Goal: Browse casually: Explore the website without a specific task or goal

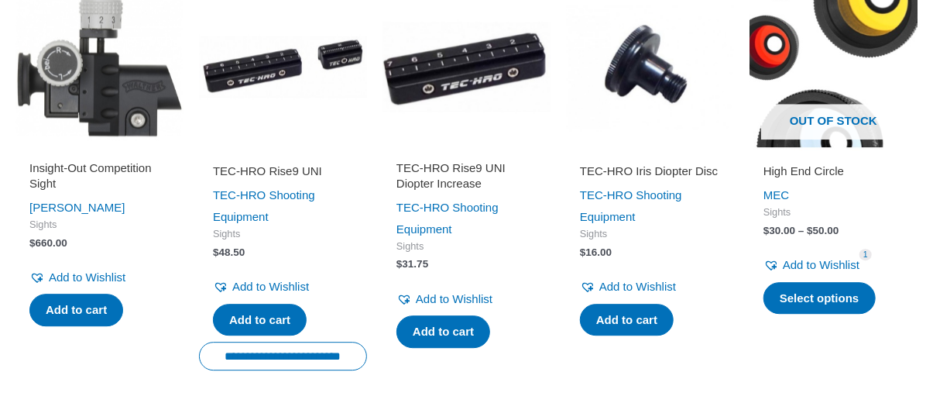
scroll to position [1806, 0]
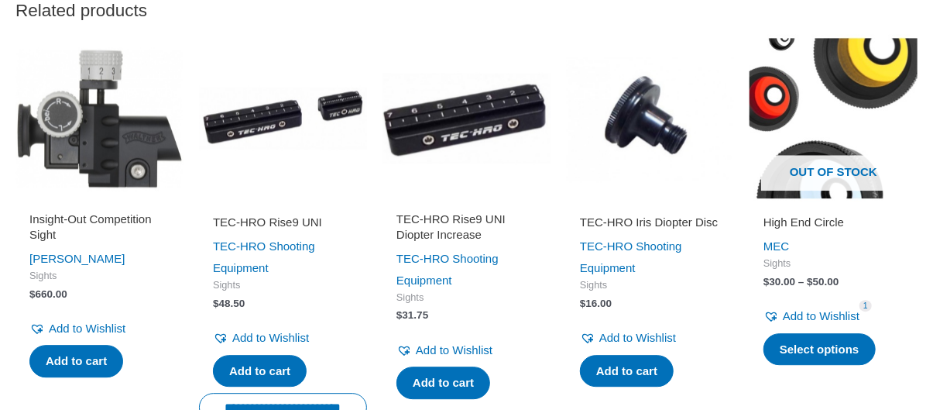
scroll to position [1741, 0]
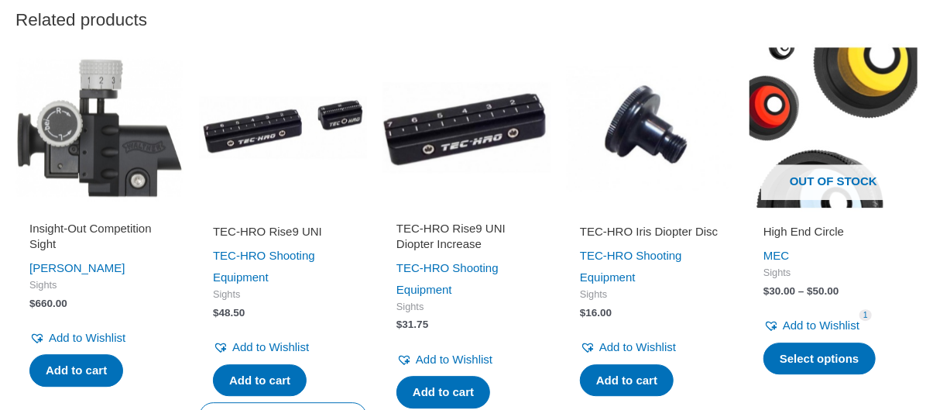
click at [640, 133] on img at bounding box center [650, 127] width 168 height 168
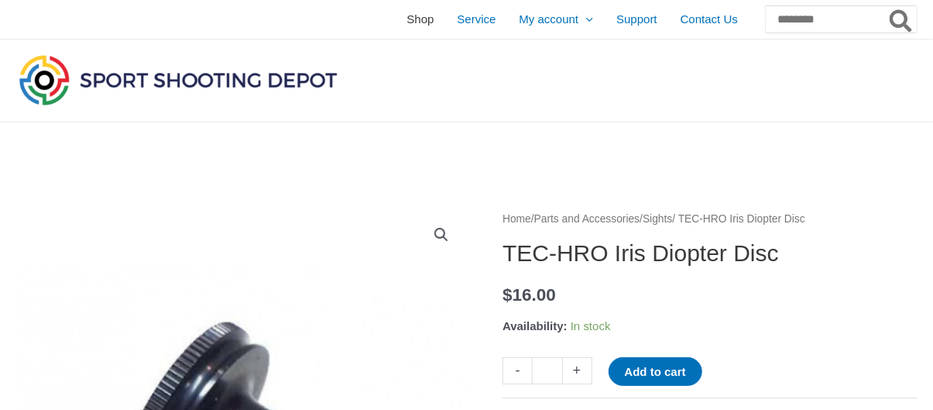
click at [407, 21] on span "Shop" at bounding box center [420, 19] width 27 height 39
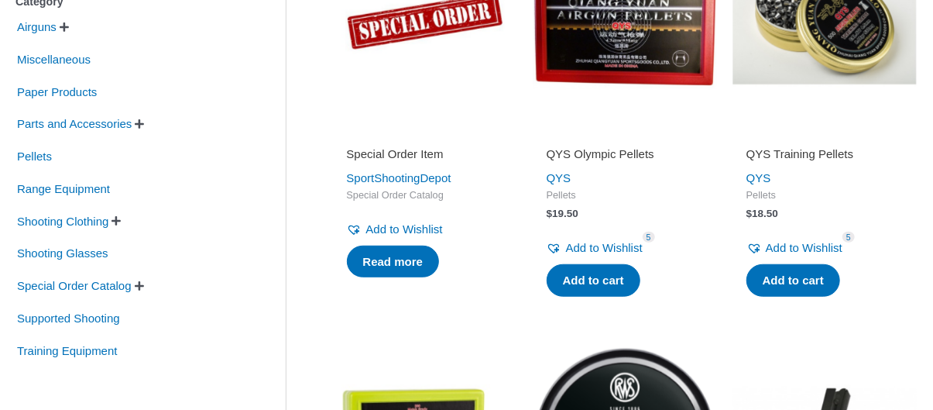
scroll to position [403, 0]
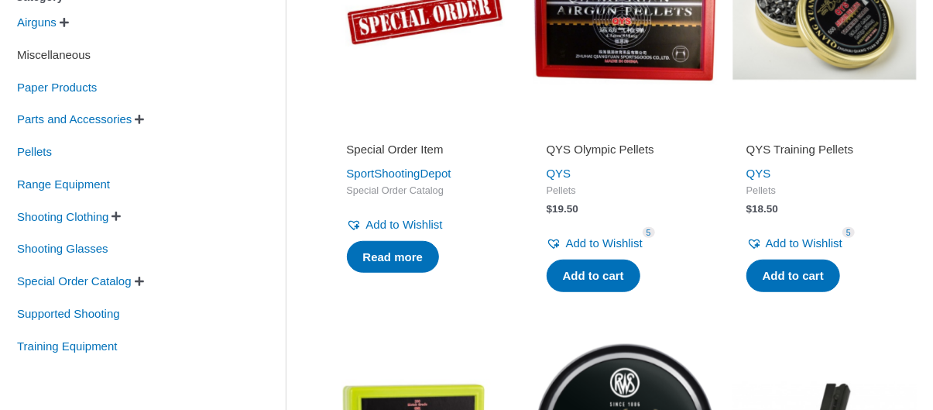
click at [49, 59] on span "Miscellaneous" at bounding box center [53, 55] width 77 height 26
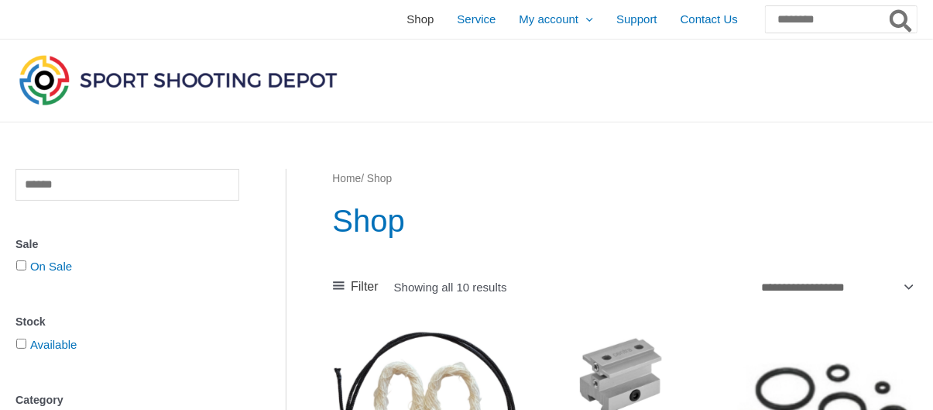
click at [407, 15] on span "Shop" at bounding box center [420, 19] width 27 height 39
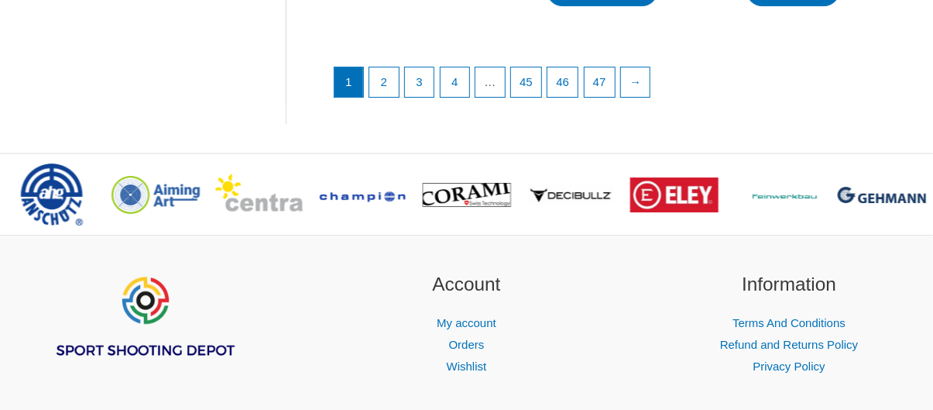
scroll to position [2380, 0]
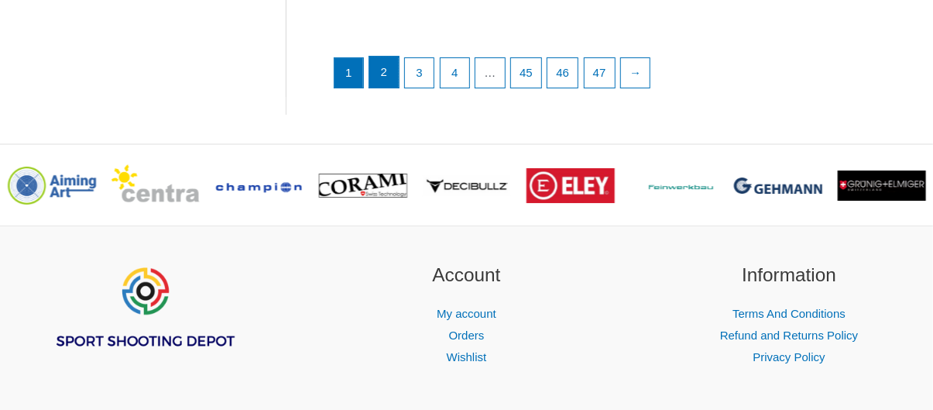
click at [383, 87] on link "2" at bounding box center [383, 72] width 29 height 31
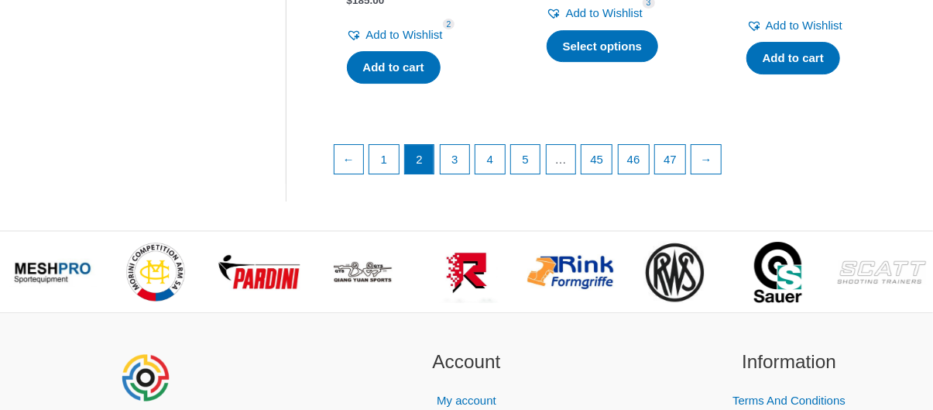
scroll to position [2309, 0]
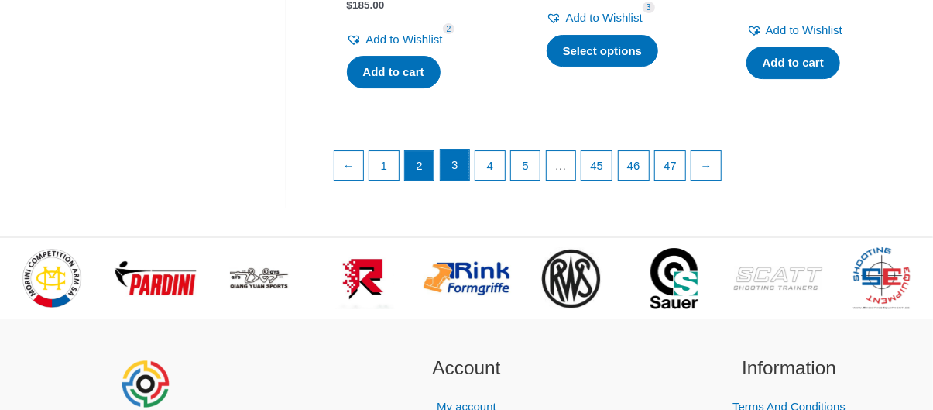
click at [457, 170] on link "3" at bounding box center [455, 164] width 29 height 31
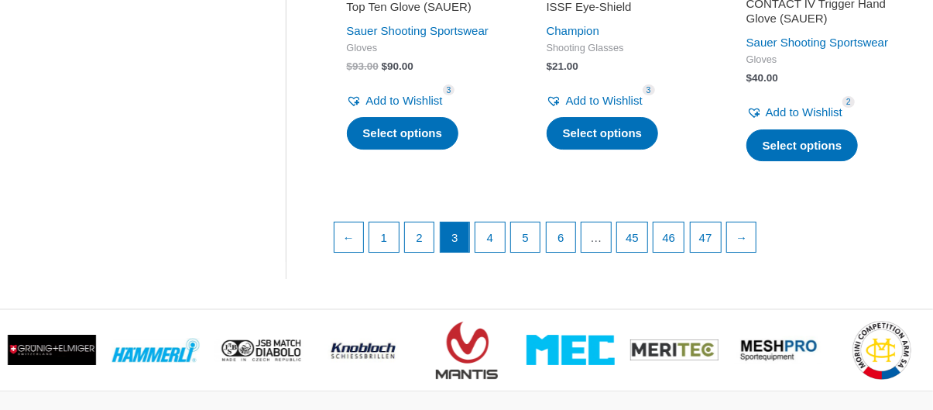
scroll to position [2376, 0]
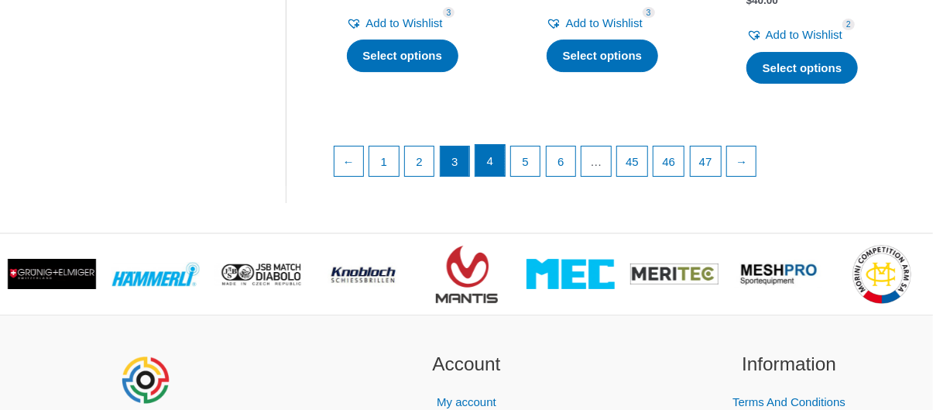
click at [489, 176] on link "4" at bounding box center [489, 160] width 29 height 31
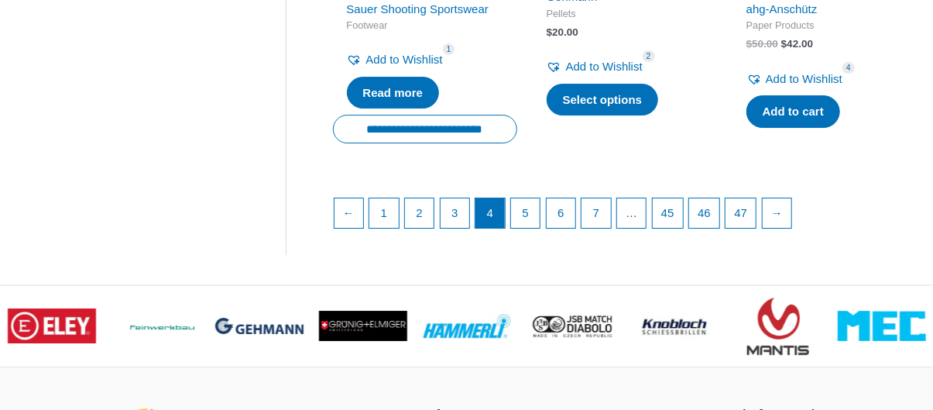
scroll to position [2390, 0]
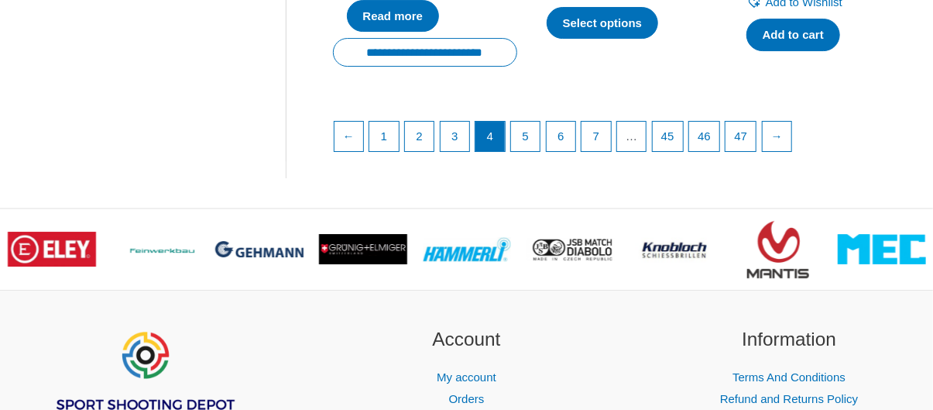
drag, startPoint x: 0, startPoint y: 0, endPoint x: 942, endPoint y: 326, distance: 997.1
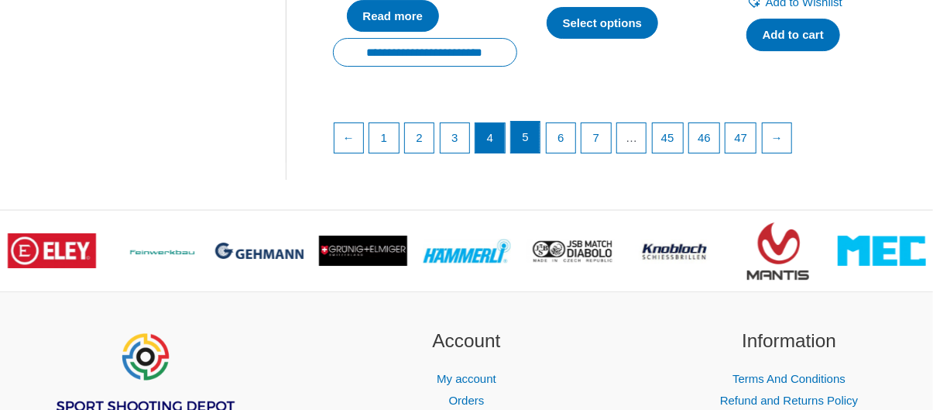
click at [523, 153] on link "5" at bounding box center [525, 137] width 29 height 31
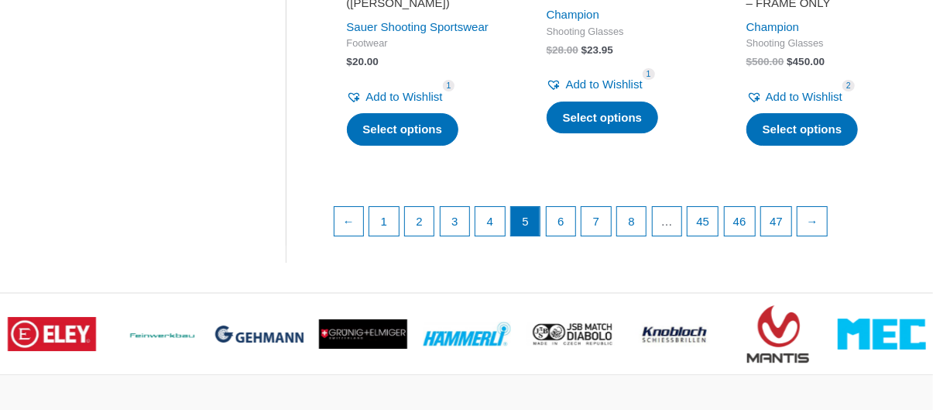
scroll to position [2248, 0]
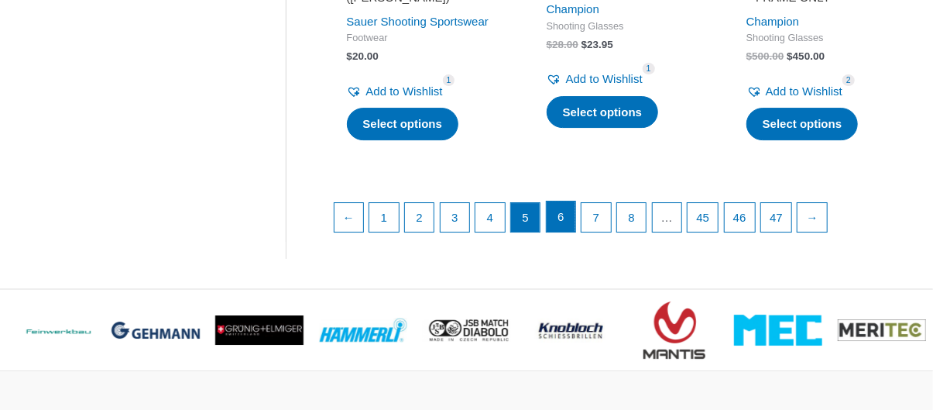
click at [565, 232] on link "6" at bounding box center [561, 216] width 29 height 31
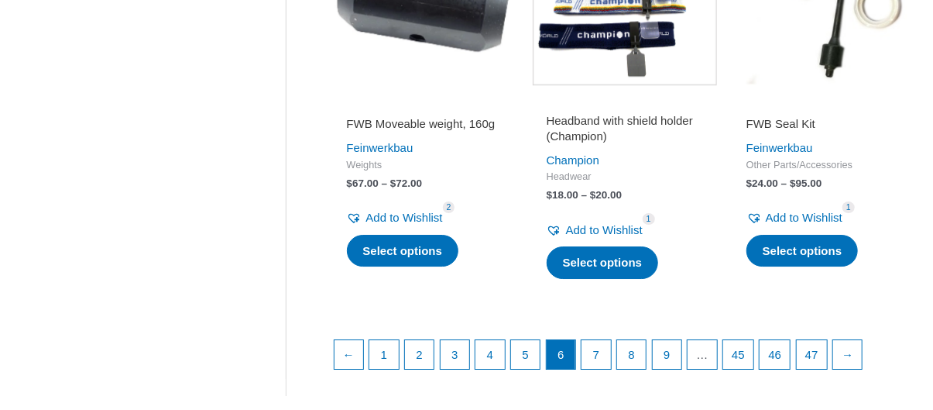
scroll to position [2230, 0]
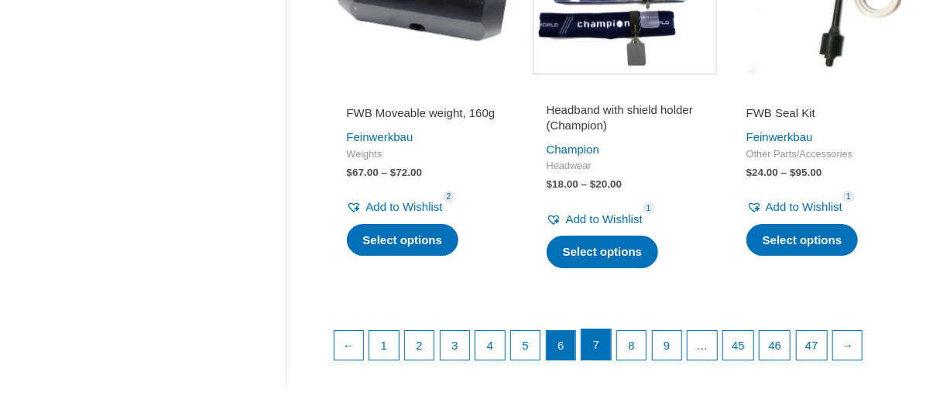
click at [602, 360] on link "7" at bounding box center [596, 344] width 29 height 31
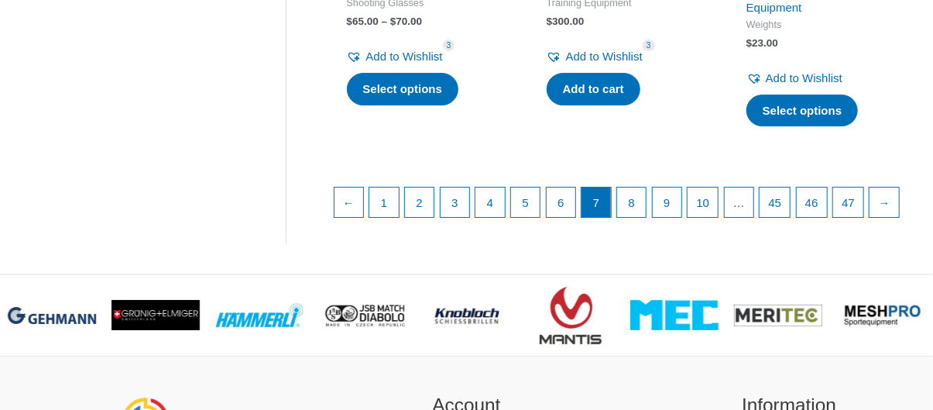
scroll to position [2344, 0]
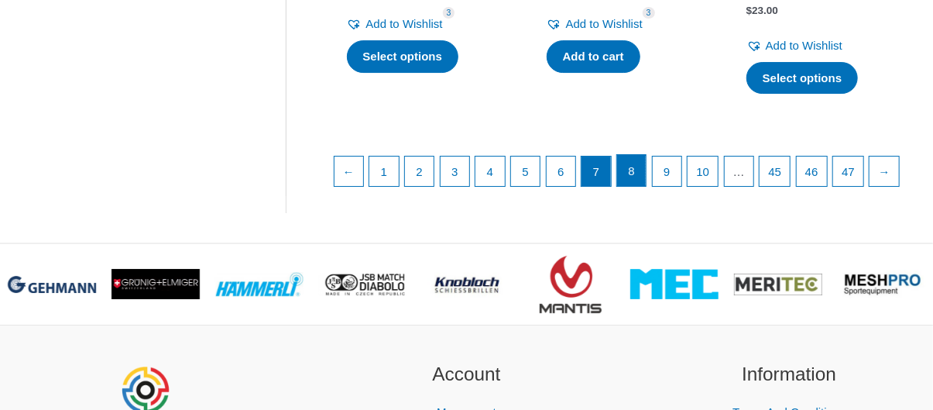
click at [636, 177] on link "8" at bounding box center [631, 170] width 29 height 31
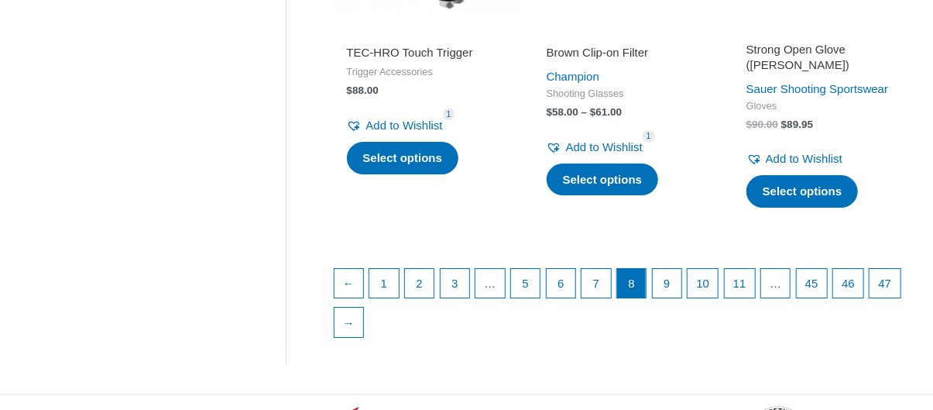
scroll to position [2335, 0]
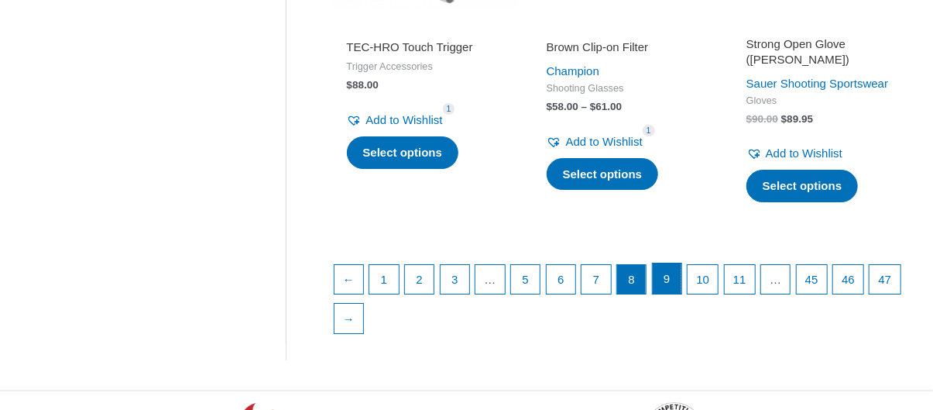
click at [672, 269] on link "9" at bounding box center [667, 278] width 29 height 31
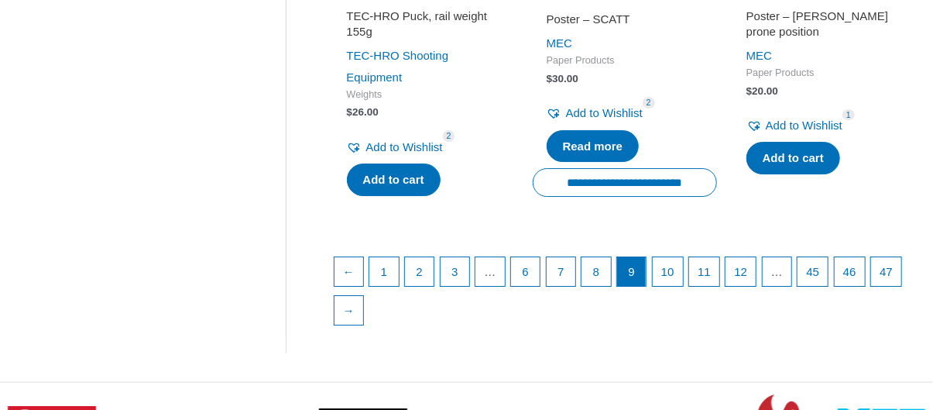
scroll to position [2387, 0]
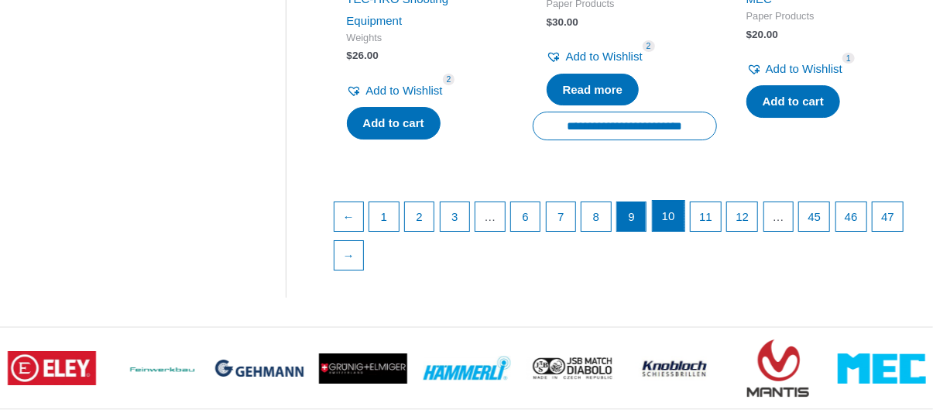
click at [672, 232] on link "10" at bounding box center [669, 216] width 32 height 31
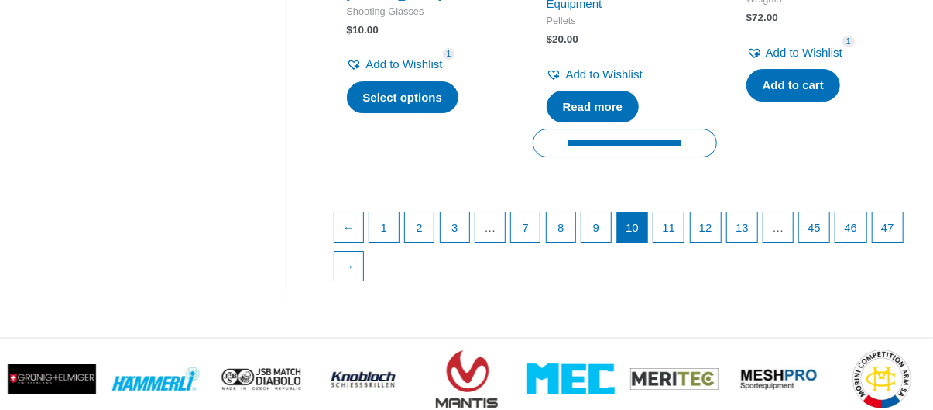
scroll to position [2366, 0]
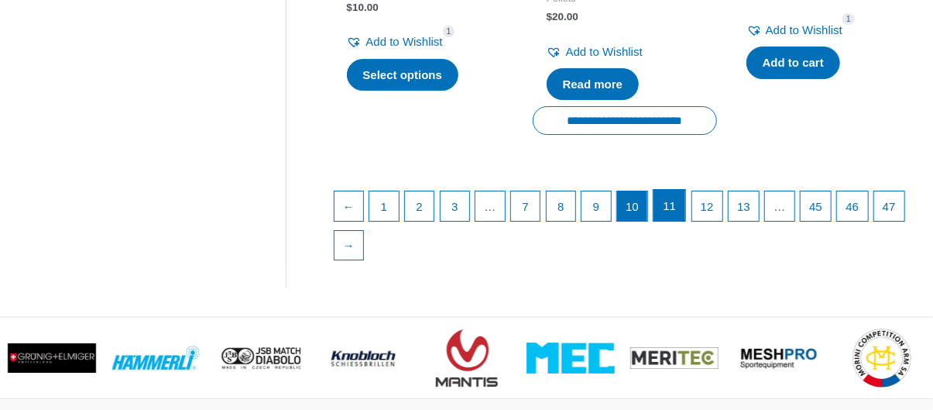
click at [680, 221] on link "11" at bounding box center [670, 205] width 32 height 31
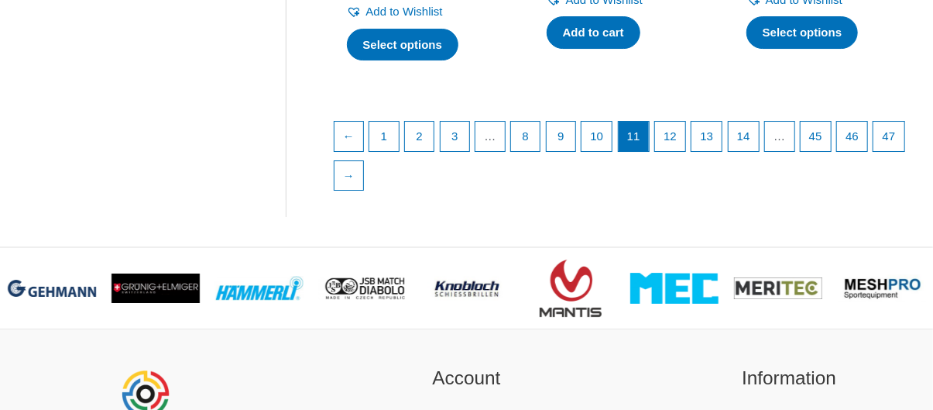
scroll to position [2447, 0]
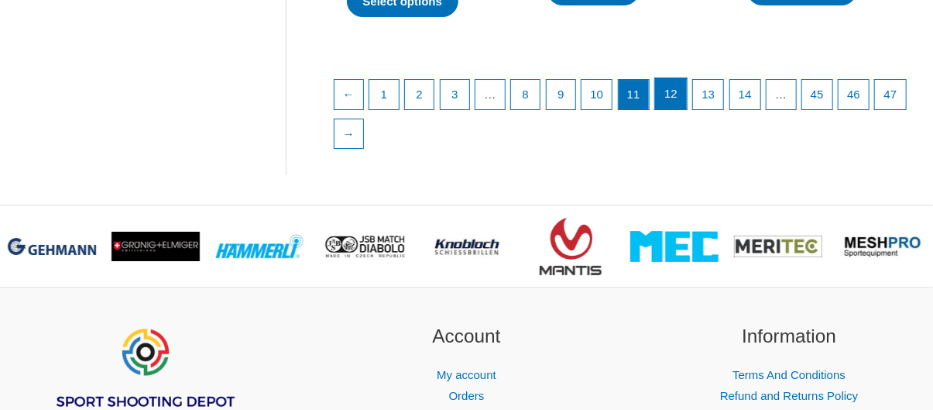
click at [687, 93] on link "12" at bounding box center [671, 93] width 32 height 31
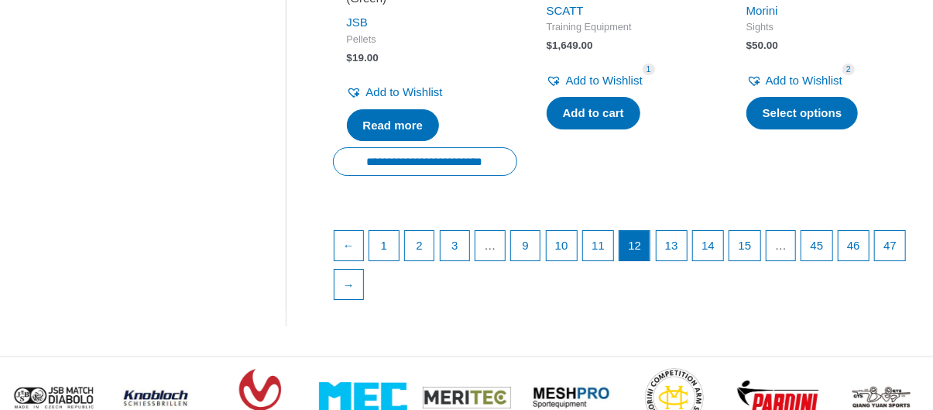
scroll to position [2333, 0]
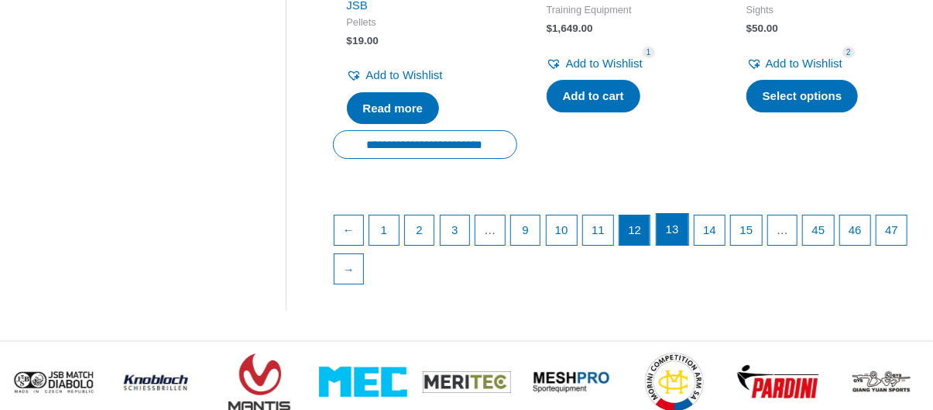
drag, startPoint x: 683, startPoint y: 227, endPoint x: 695, endPoint y: 232, distance: 12.8
click at [684, 228] on link "13" at bounding box center [673, 229] width 32 height 31
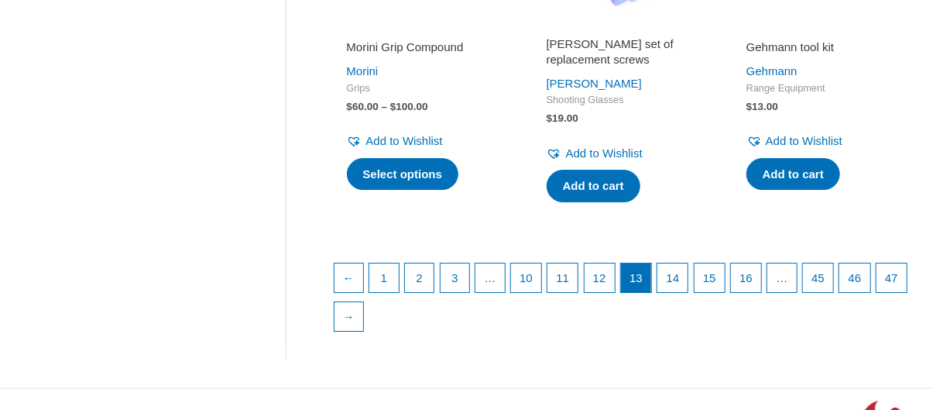
scroll to position [2330, 0]
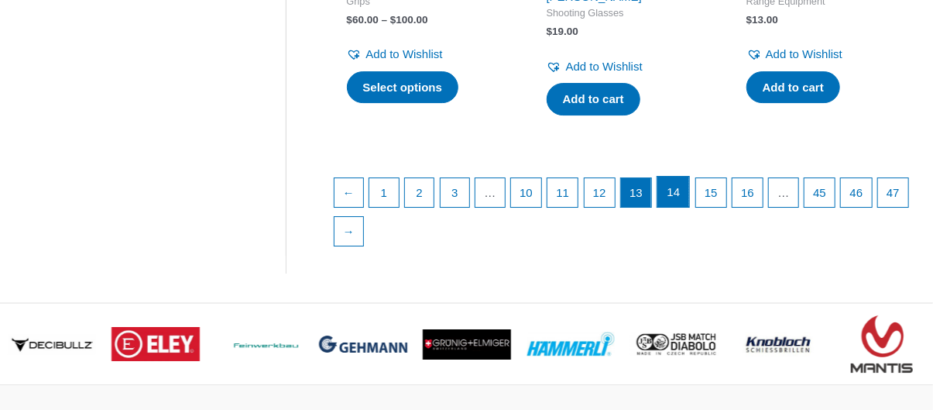
click at [686, 195] on link "14" at bounding box center [673, 192] width 32 height 31
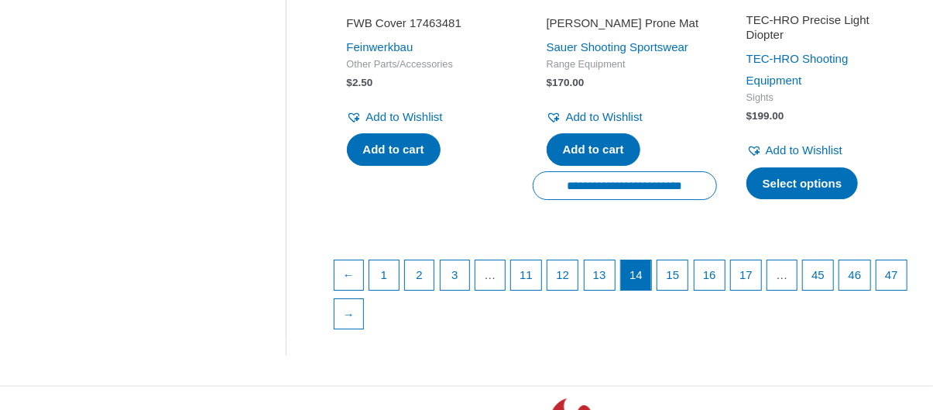
scroll to position [2299, 0]
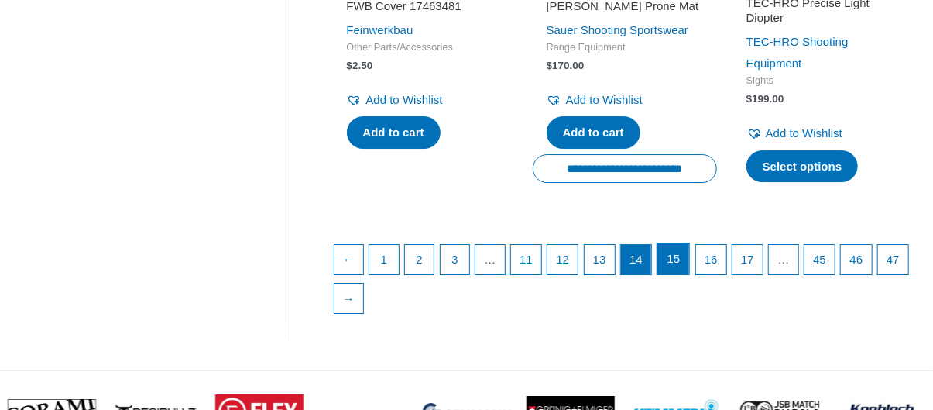
click at [689, 274] on link "15" at bounding box center [673, 258] width 32 height 31
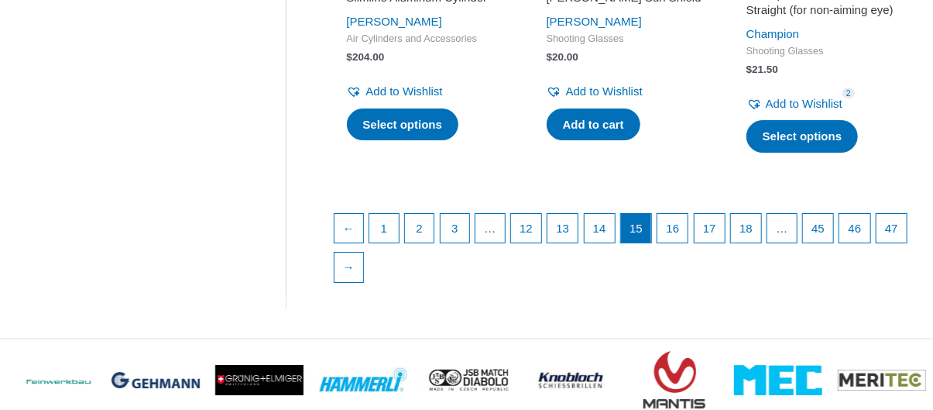
scroll to position [2338, 0]
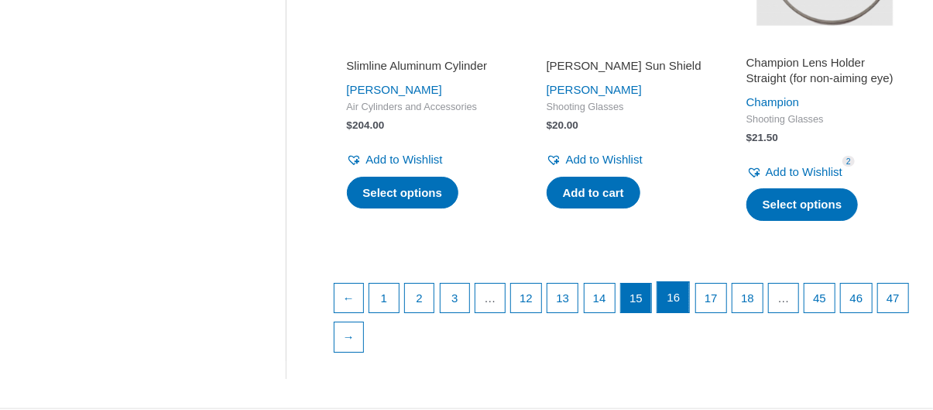
click at [685, 297] on link "16" at bounding box center [673, 297] width 32 height 31
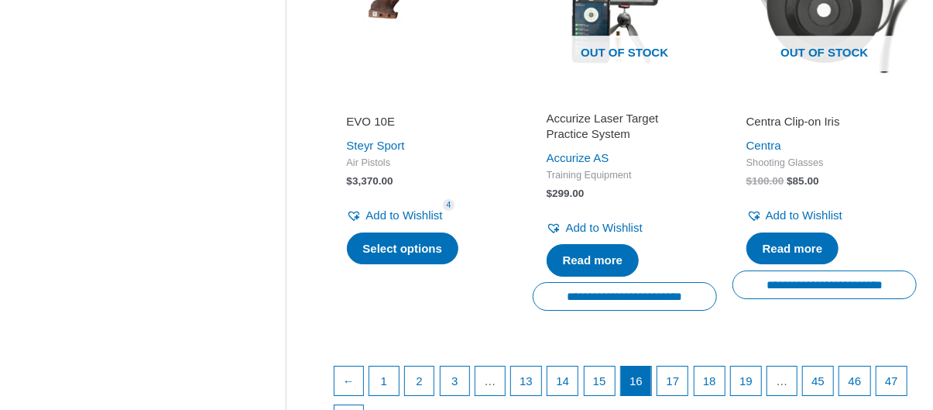
scroll to position [2331, 0]
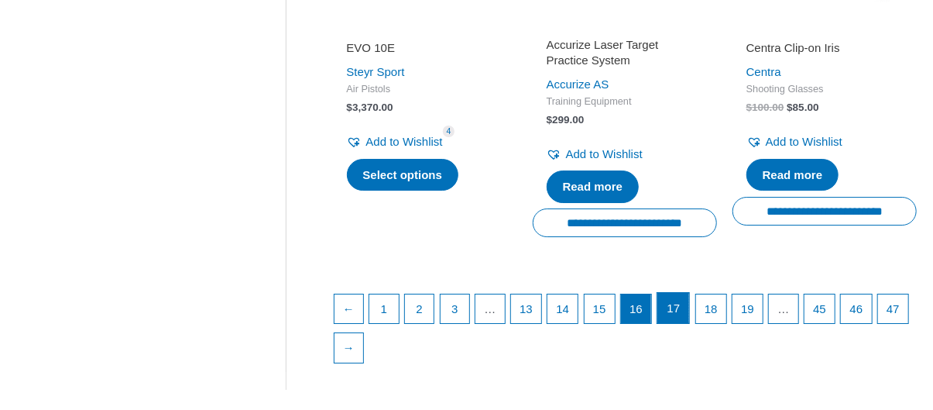
drag, startPoint x: 689, startPoint y: 315, endPoint x: 700, endPoint y: 313, distance: 11.1
click at [689, 314] on link "17" at bounding box center [673, 308] width 32 height 31
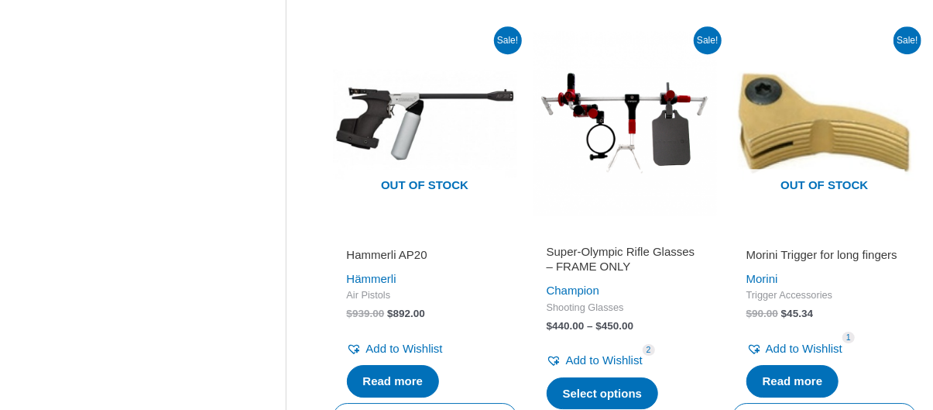
scroll to position [2035, 0]
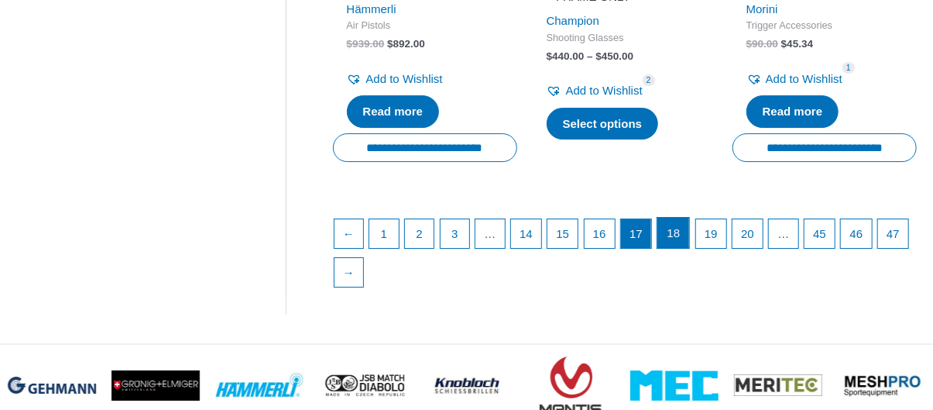
click at [685, 249] on link "18" at bounding box center [673, 233] width 32 height 31
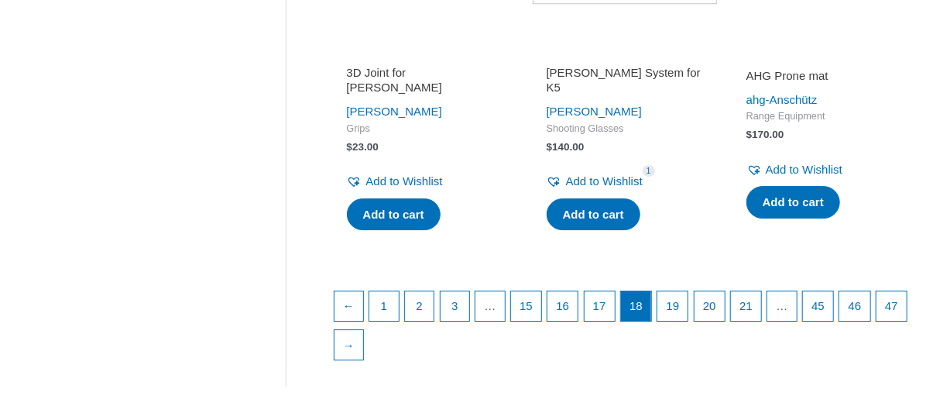
drag, startPoint x: 938, startPoint y: 29, endPoint x: 942, endPoint y: 313, distance: 284.2
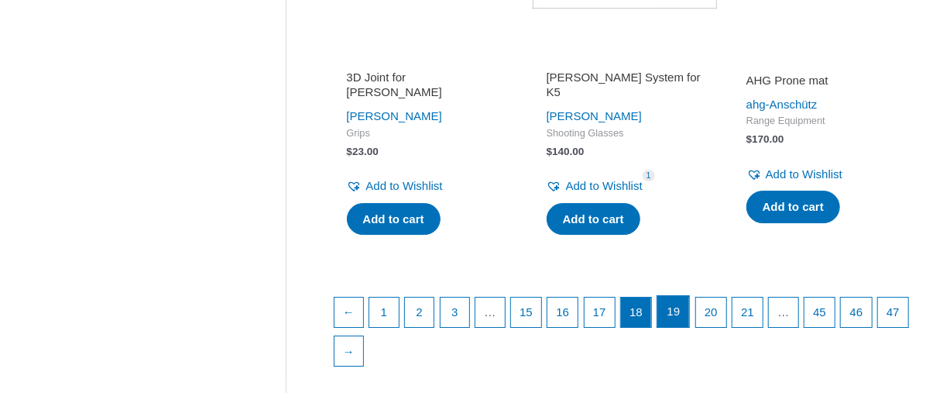
click at [686, 304] on link "19" at bounding box center [673, 311] width 32 height 31
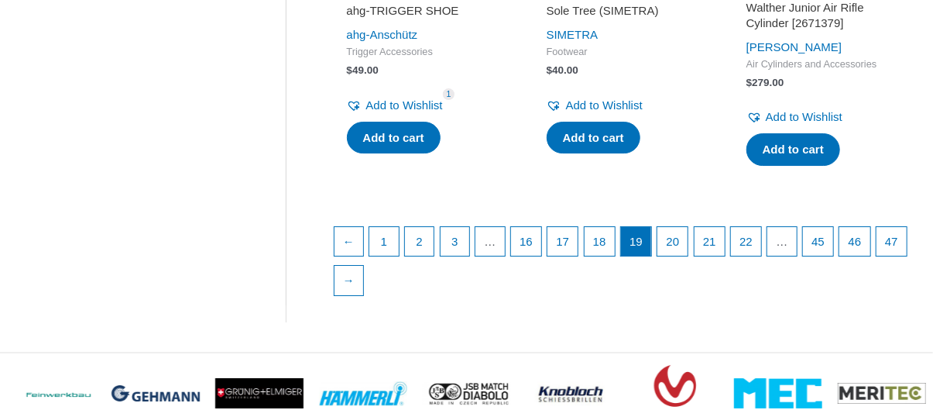
scroll to position [2311, 0]
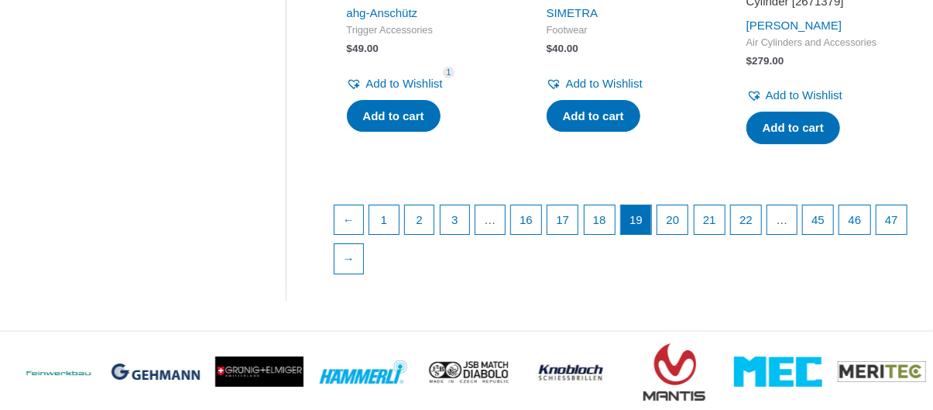
drag, startPoint x: 0, startPoint y: 0, endPoint x: 916, endPoint y: 320, distance: 970.2
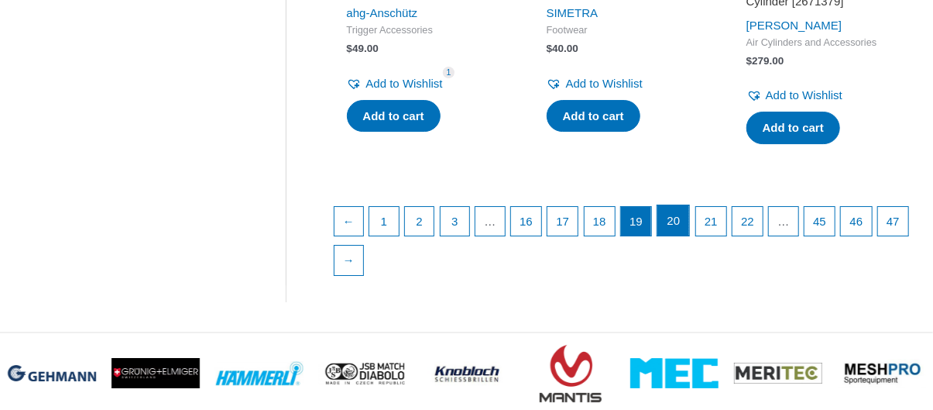
click at [687, 236] on link "20" at bounding box center [673, 220] width 32 height 31
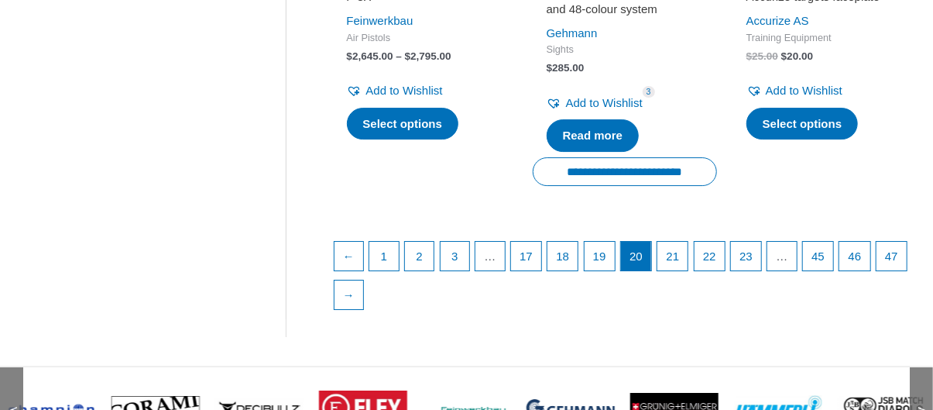
scroll to position [2376, 0]
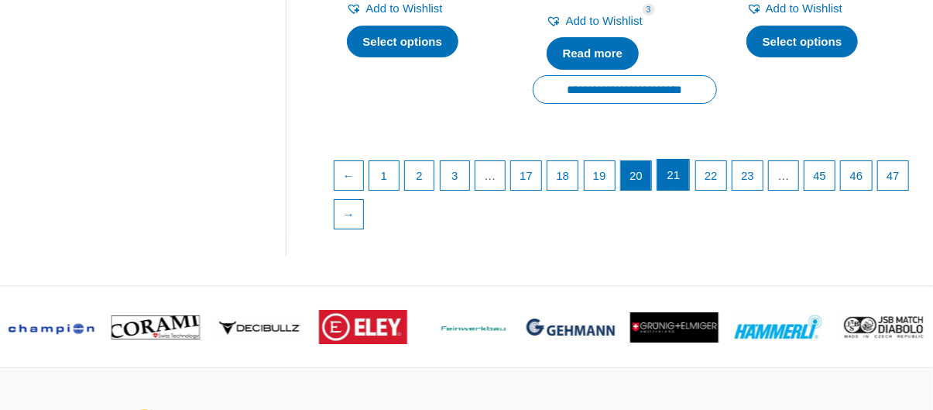
click at [685, 188] on link "21" at bounding box center [673, 175] width 32 height 31
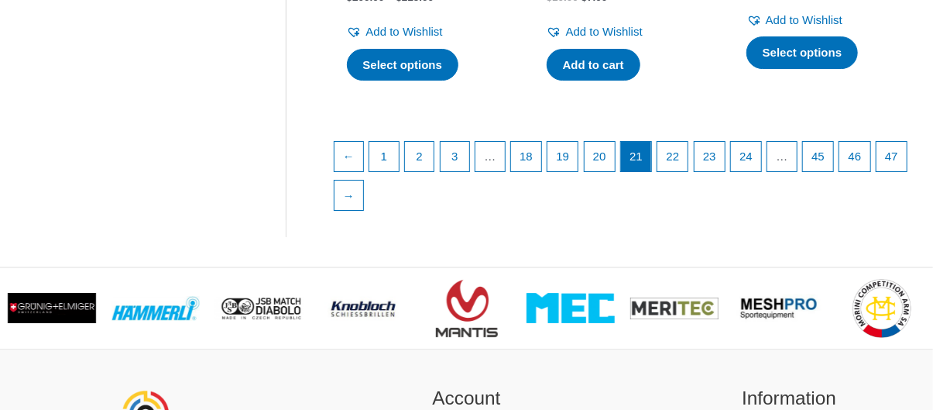
scroll to position [2410, 0]
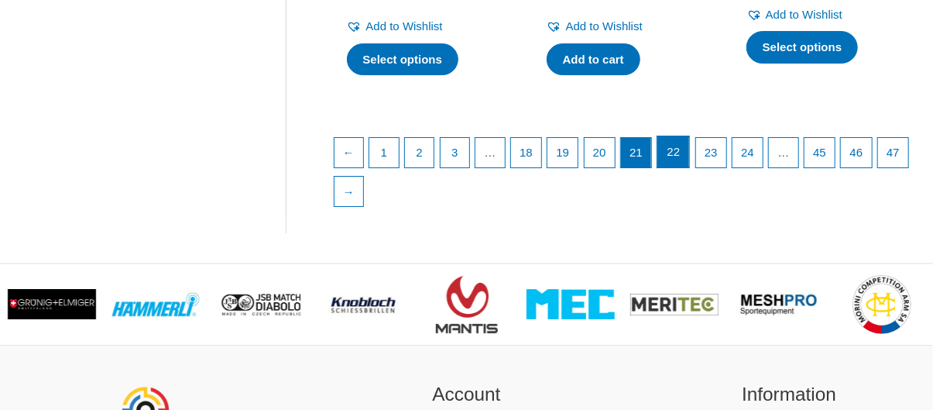
click at [683, 149] on link "22" at bounding box center [673, 151] width 32 height 31
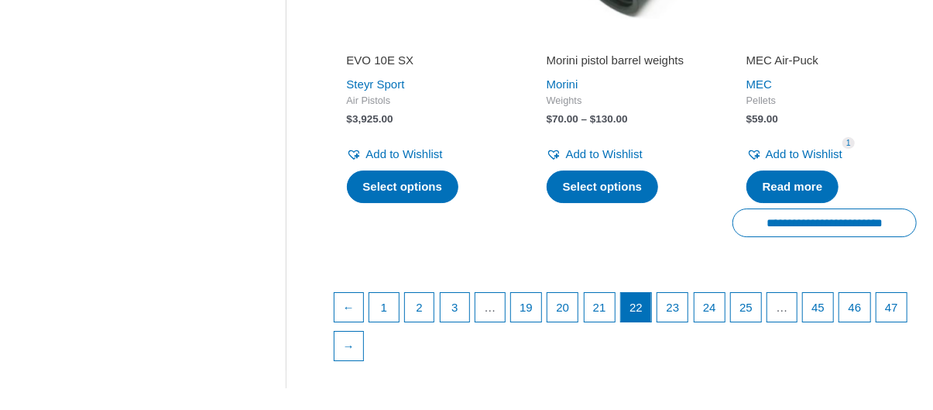
scroll to position [2281, 0]
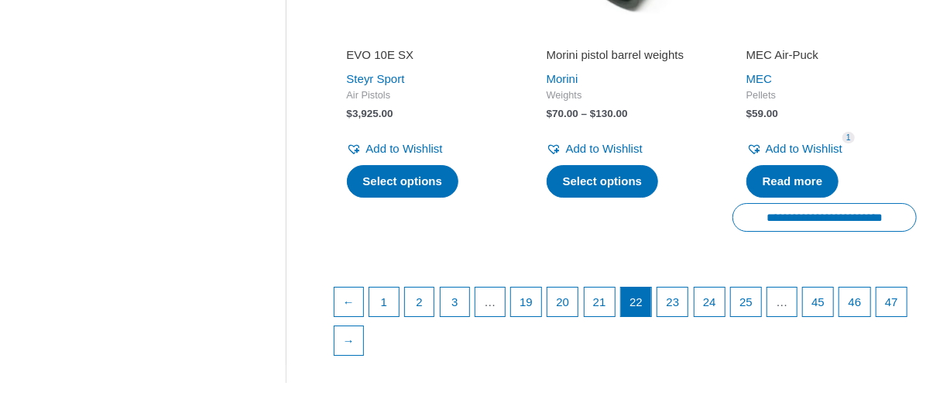
click at [689, 313] on link "23" at bounding box center [673, 302] width 32 height 31
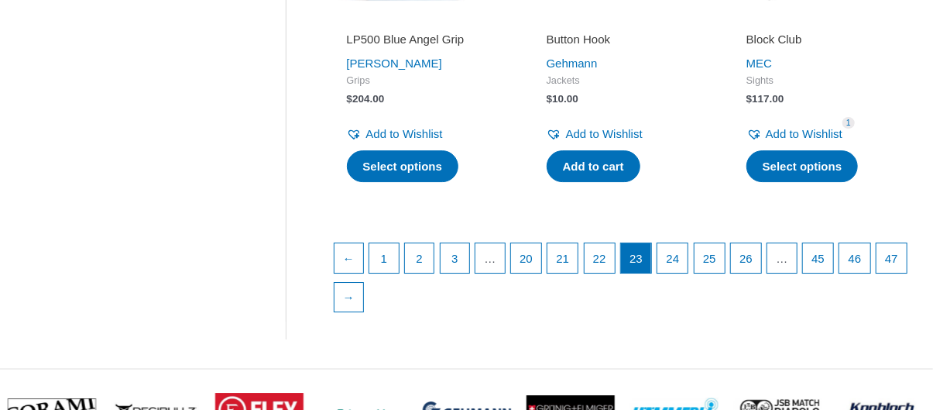
scroll to position [2285, 0]
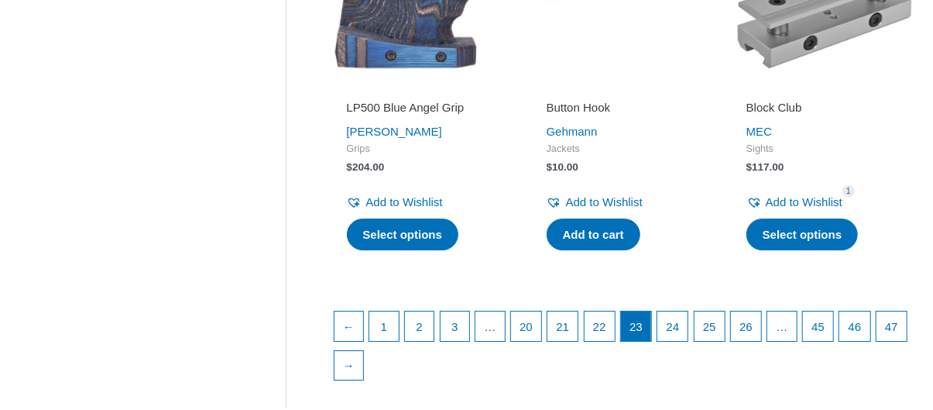
scroll to position [2283, 0]
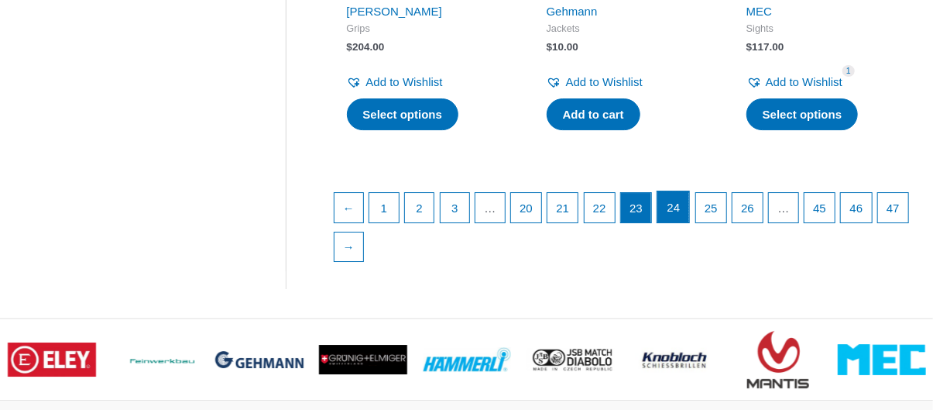
click at [684, 222] on link "24" at bounding box center [673, 206] width 32 height 31
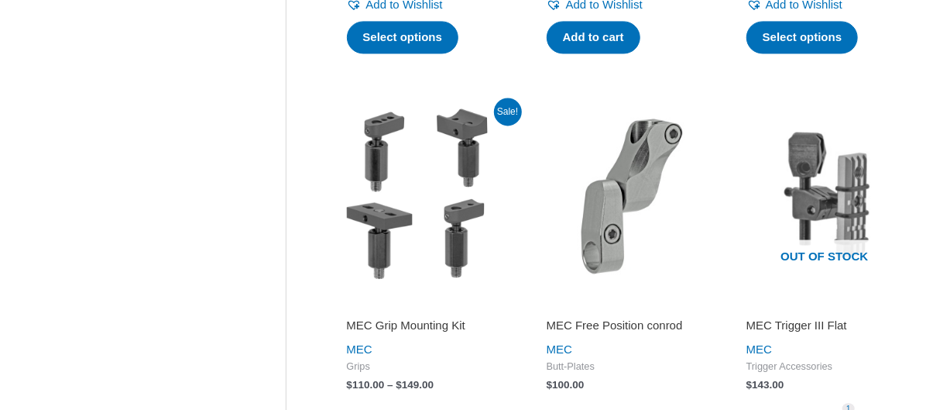
scroll to position [1497, 0]
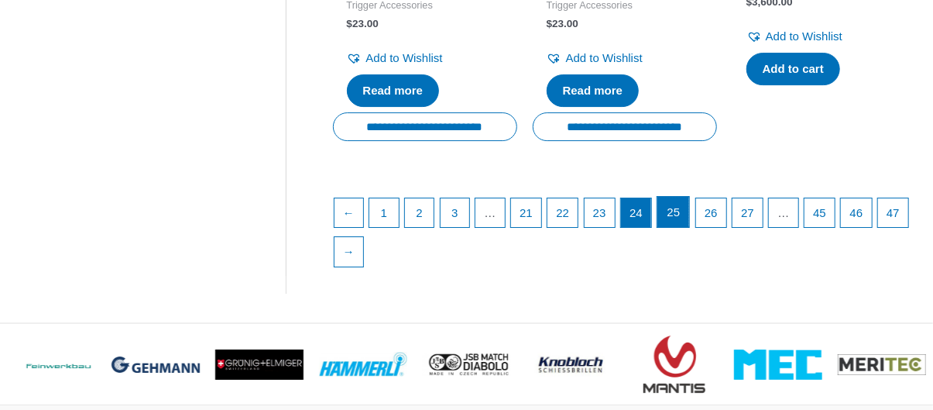
click at [689, 228] on link "25" at bounding box center [673, 212] width 32 height 31
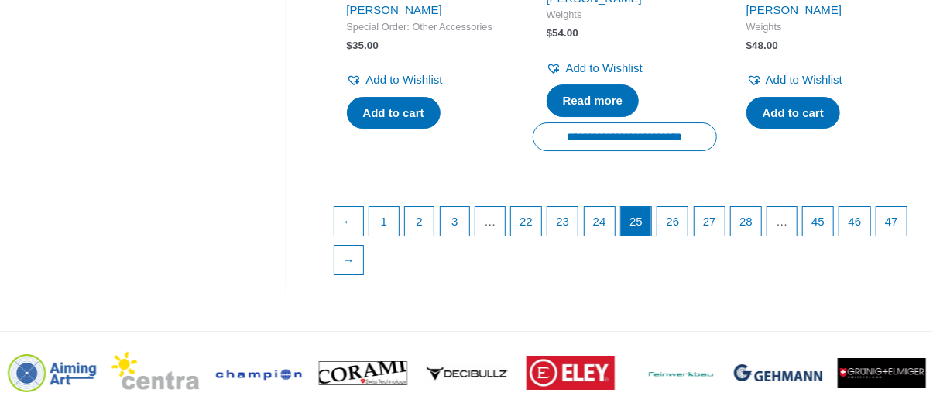
scroll to position [2334, 0]
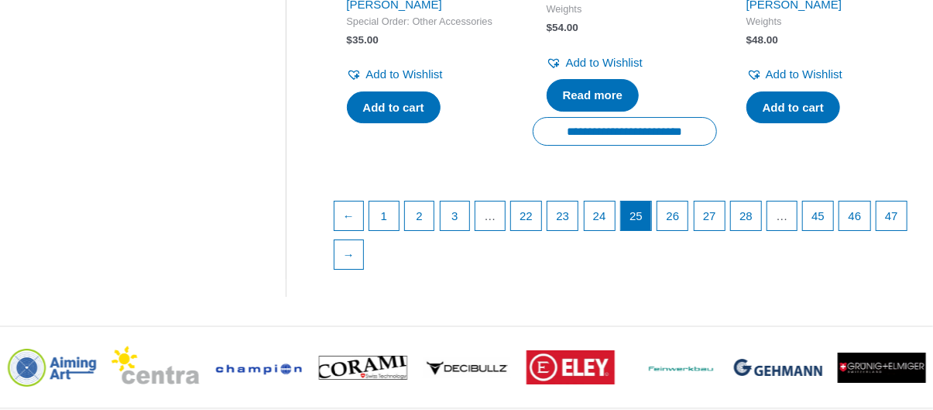
drag, startPoint x: 940, startPoint y: 23, endPoint x: 942, endPoint y: 324, distance: 300.4
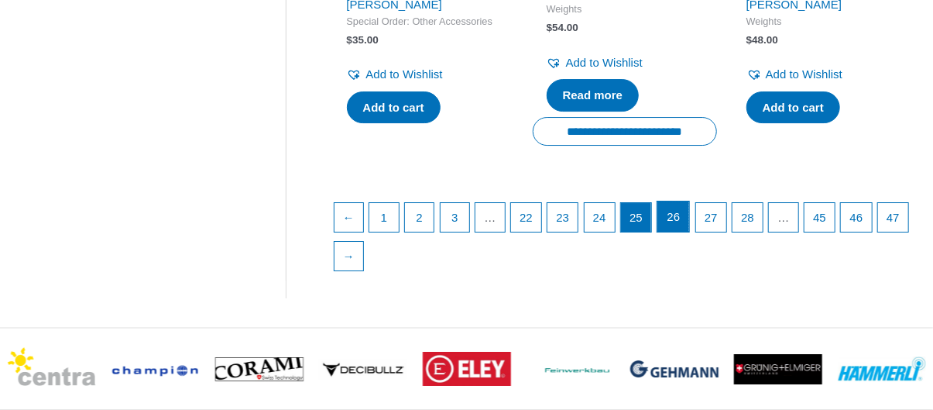
click at [688, 232] on link "26" at bounding box center [673, 216] width 32 height 31
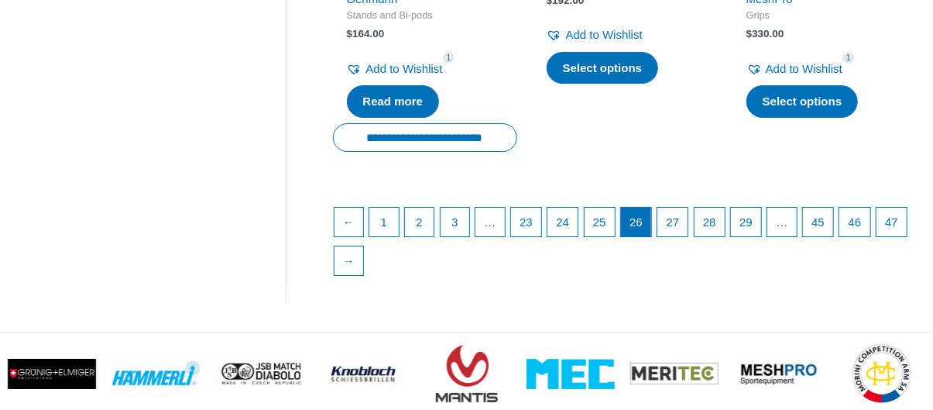
scroll to position [2403, 0]
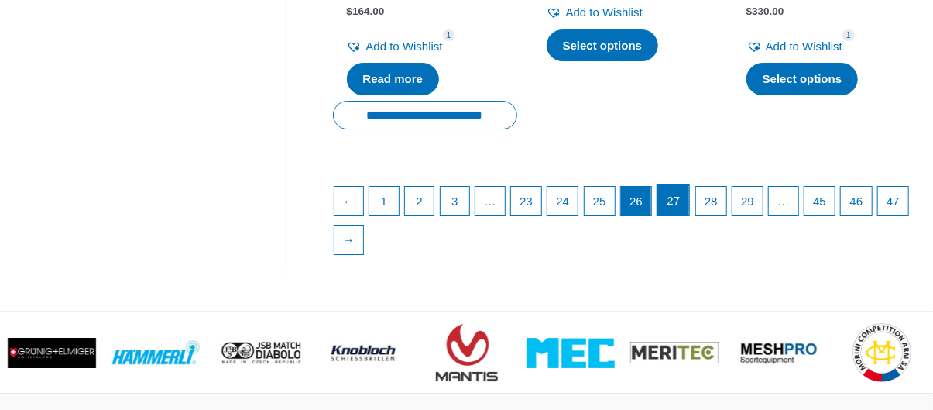
click at [688, 200] on link "27" at bounding box center [673, 200] width 32 height 31
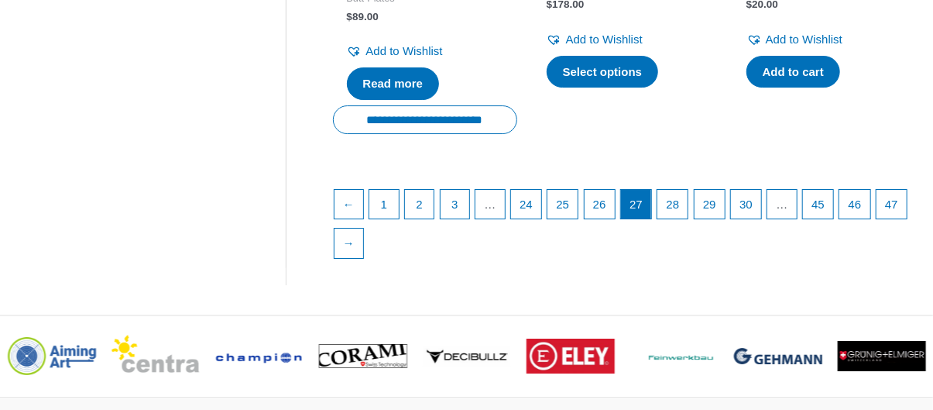
scroll to position [2384, 0]
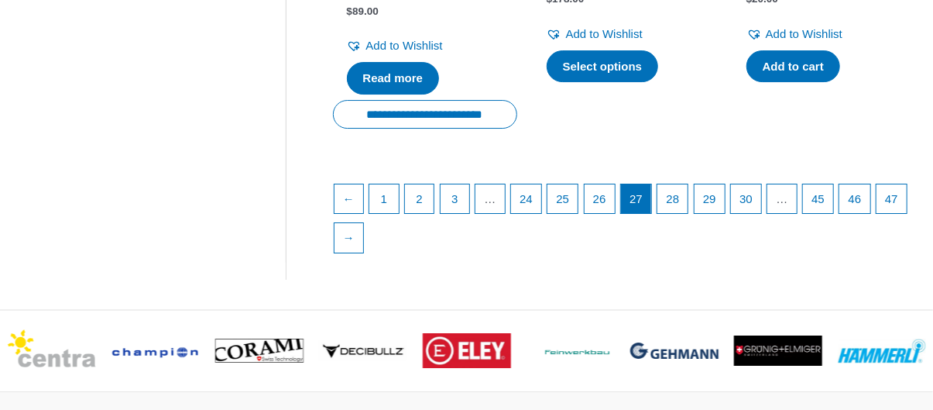
drag, startPoint x: 938, startPoint y: 20, endPoint x: 942, endPoint y: 325, distance: 305.1
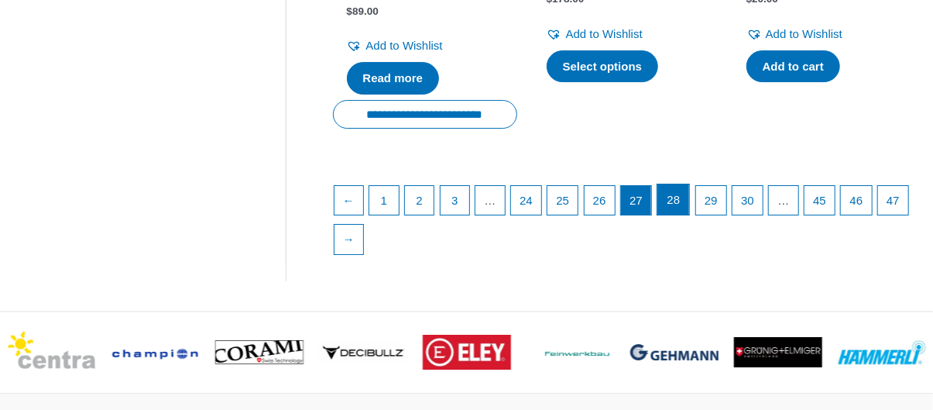
click at [689, 201] on link "28" at bounding box center [673, 199] width 32 height 31
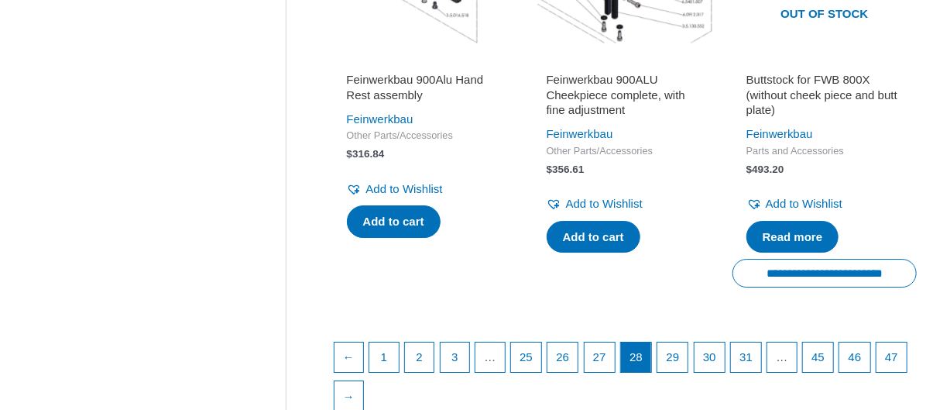
scroll to position [2455, 0]
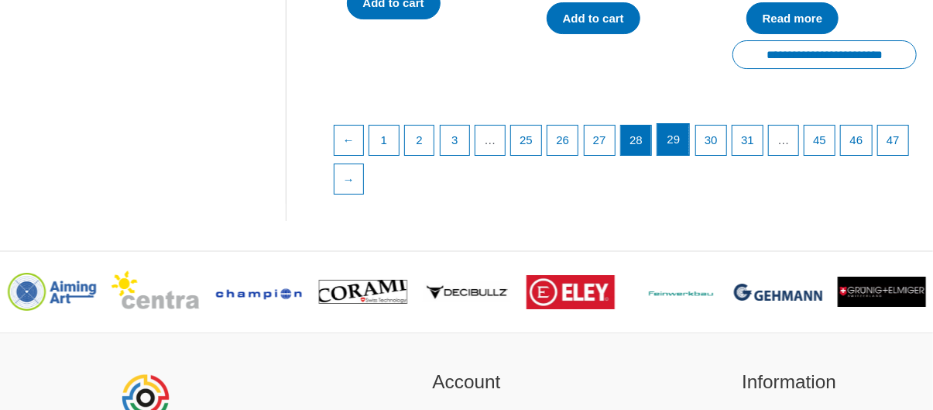
click at [689, 155] on link "29" at bounding box center [673, 139] width 32 height 31
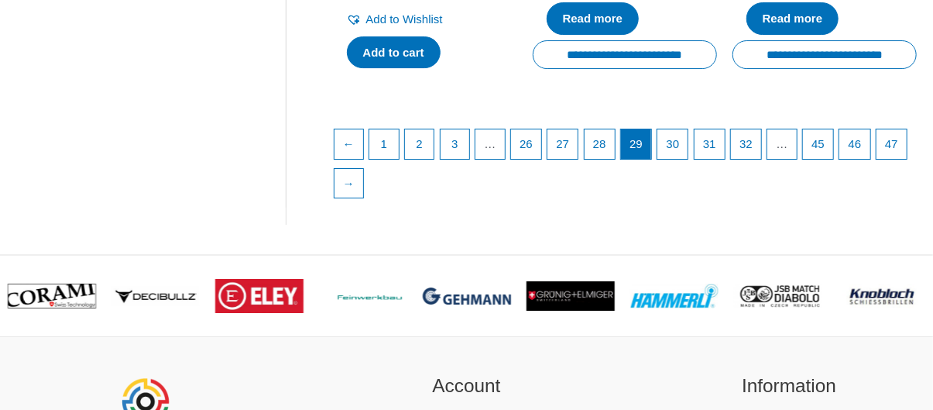
scroll to position [2453, 0]
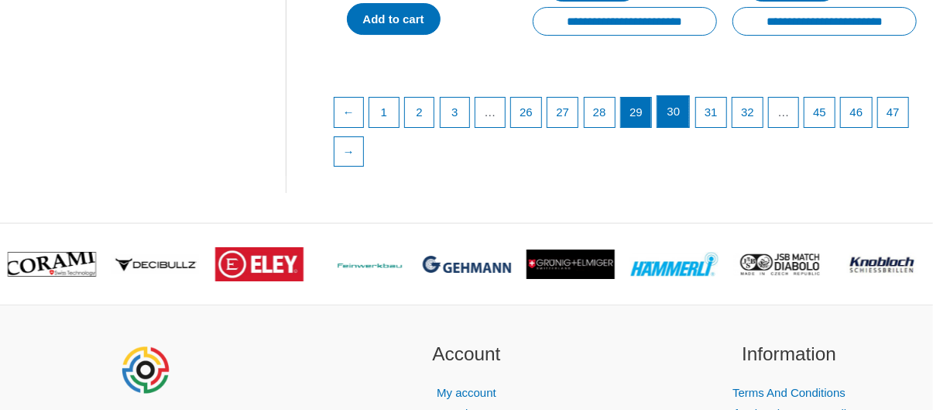
click at [689, 127] on link "30" at bounding box center [673, 111] width 32 height 31
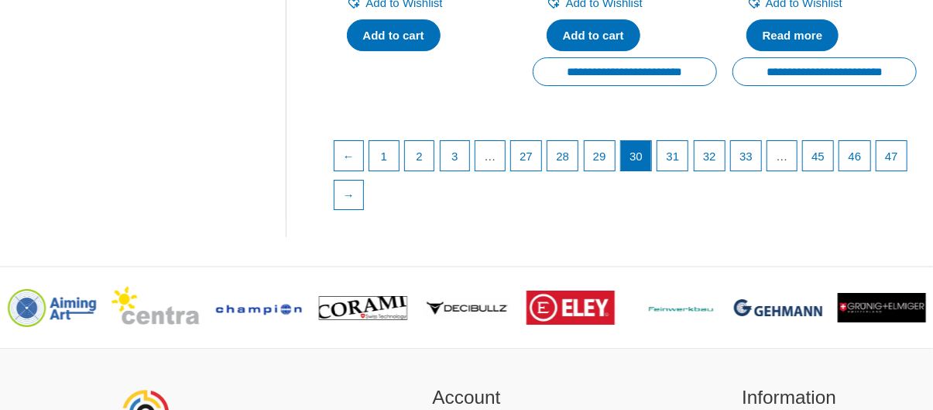
drag, startPoint x: 0, startPoint y: 0, endPoint x: 831, endPoint y: 245, distance: 866.3
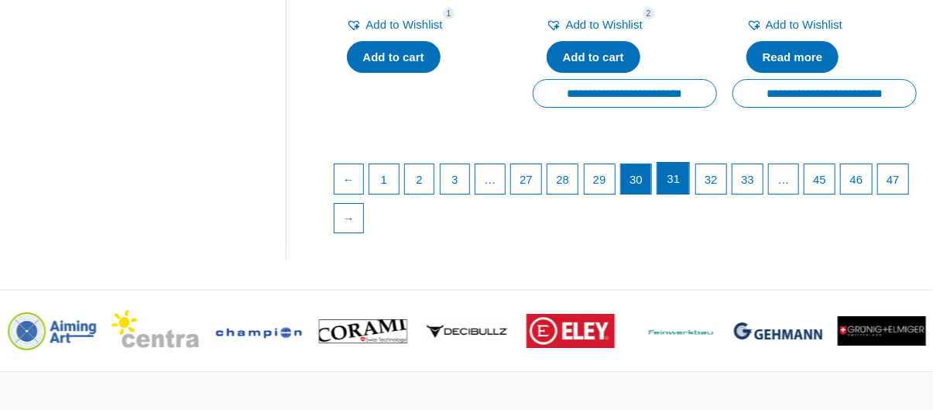
click at [689, 165] on link "31" at bounding box center [673, 178] width 32 height 31
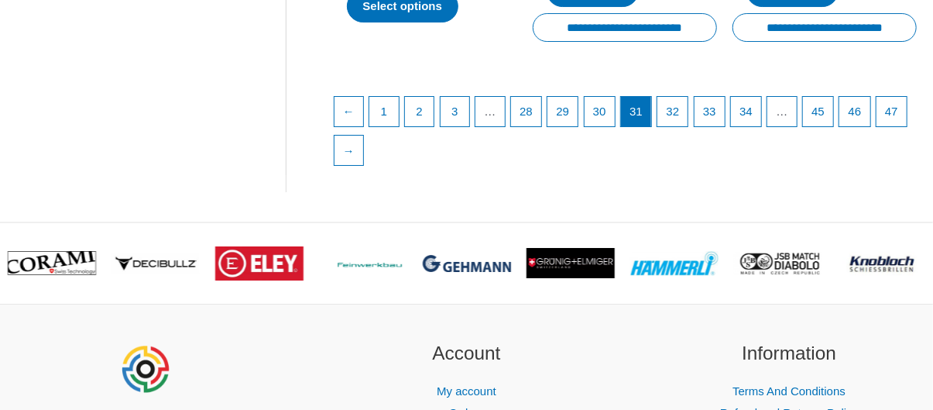
scroll to position [2558, 0]
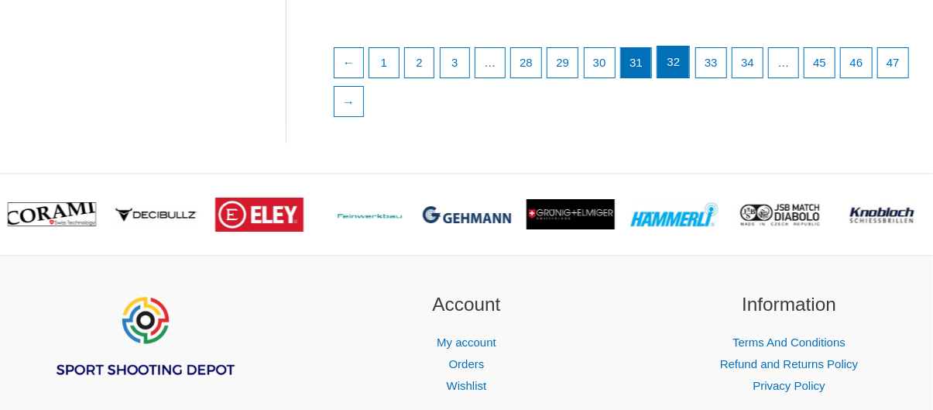
click at [688, 77] on link "32" at bounding box center [673, 61] width 32 height 31
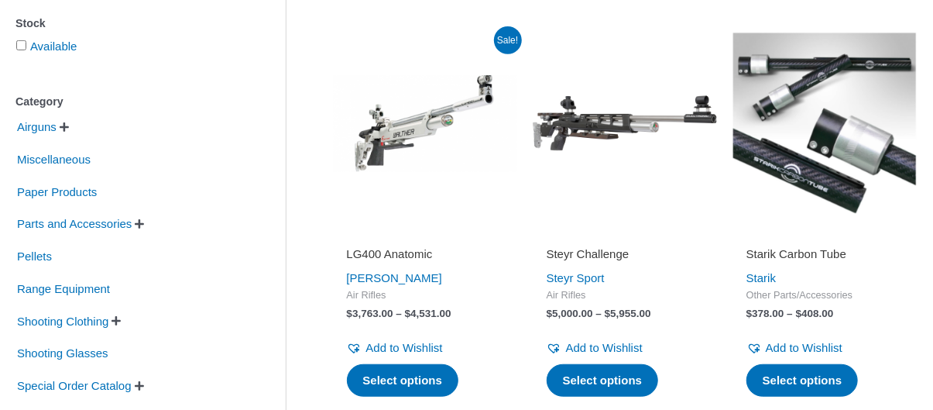
scroll to position [314, 0]
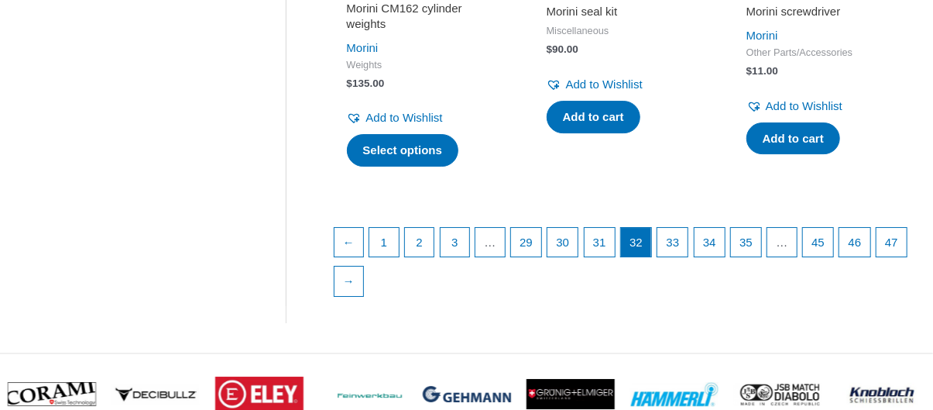
drag, startPoint x: 940, startPoint y: 34, endPoint x: 907, endPoint y: 313, distance: 280.6
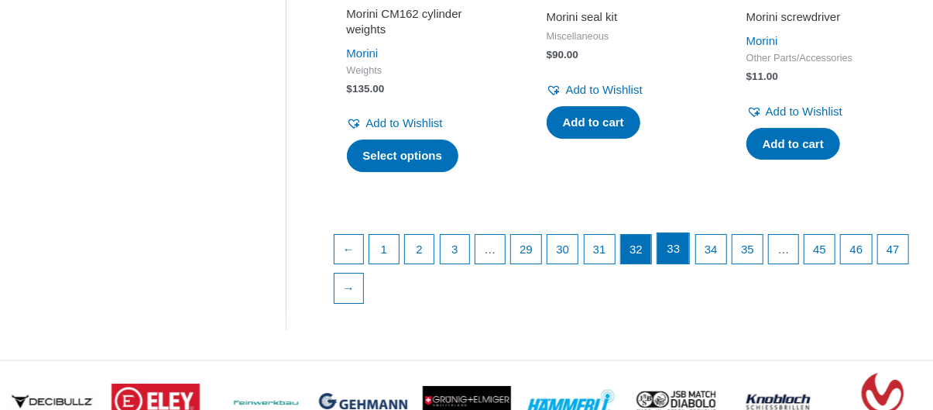
click at [686, 242] on link "33" at bounding box center [673, 248] width 32 height 31
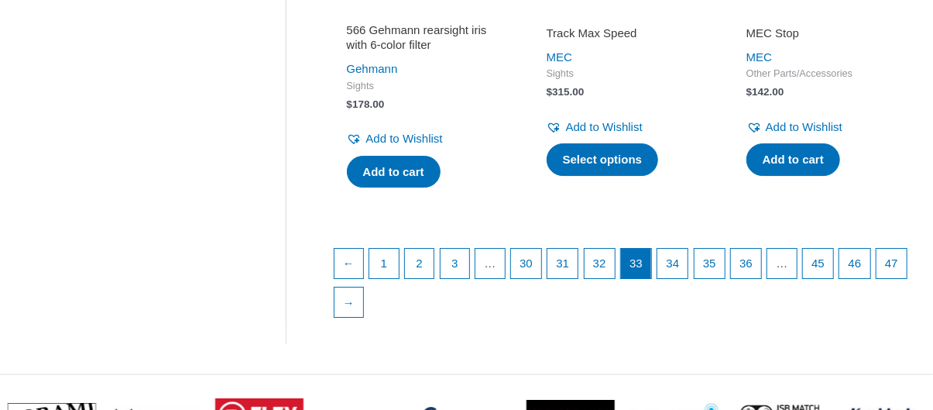
scroll to position [2310, 0]
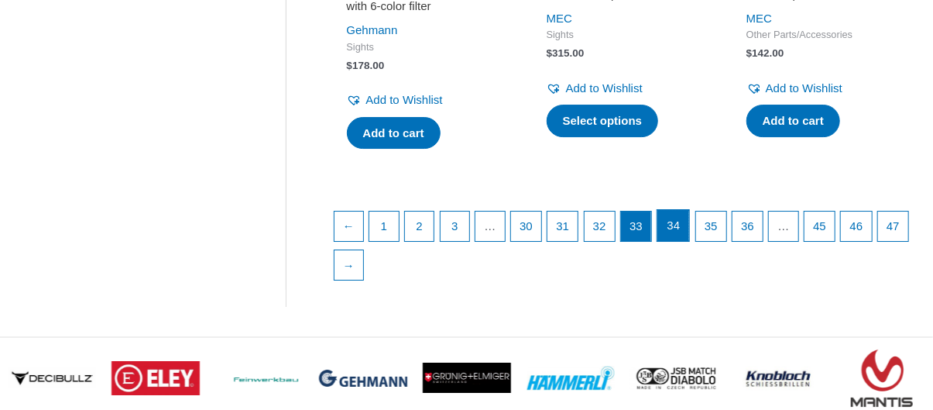
click at [686, 223] on link "34" at bounding box center [673, 225] width 32 height 31
